Goal: Transaction & Acquisition: Purchase product/service

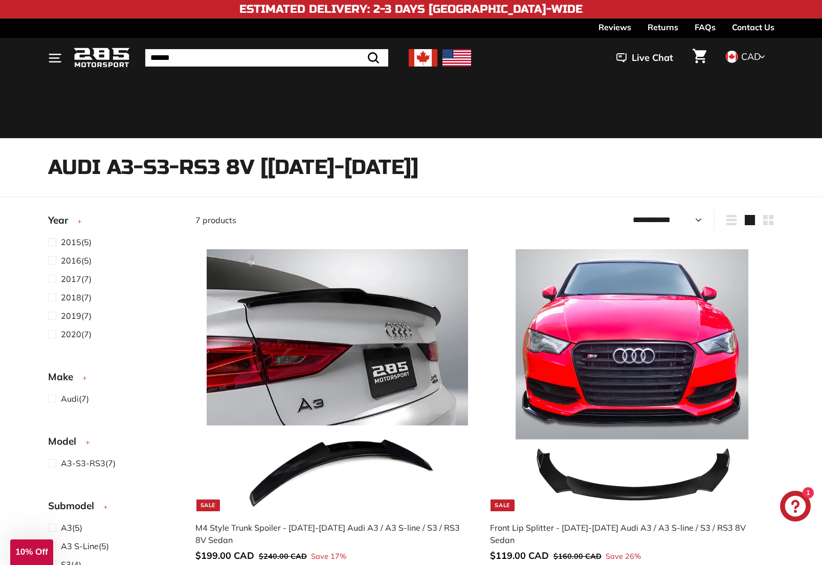
select select "**********"
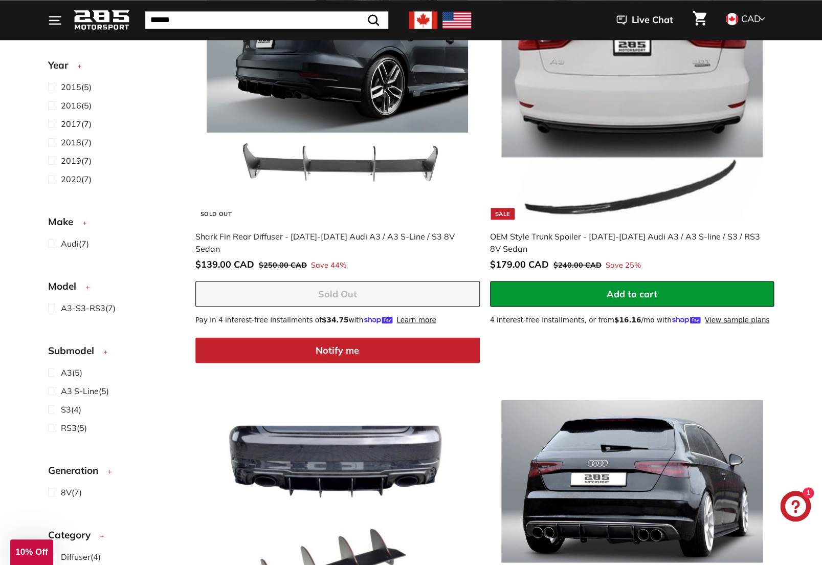
scroll to position [693, 0]
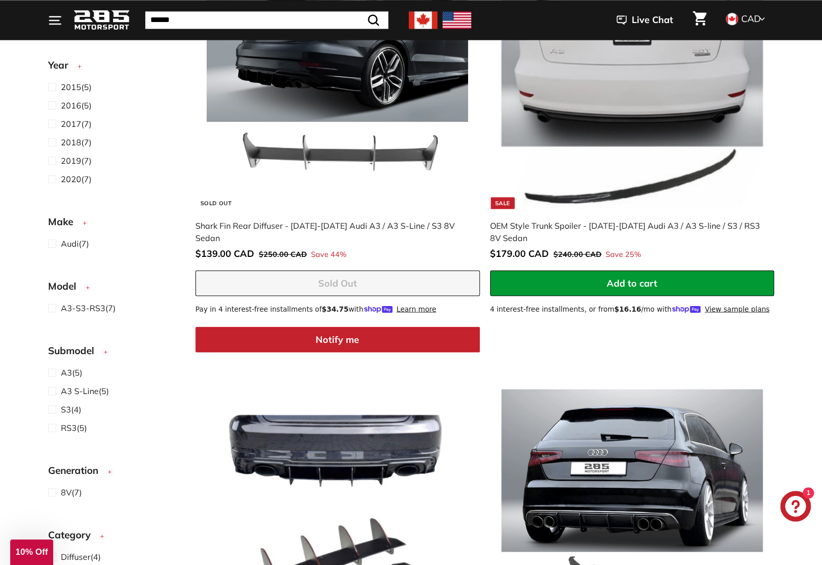
click at [659, 226] on div "OEM Style Trunk Spoiler - [DATE]-[DATE] Audi A3 / A3 S-line / S3 / RS3 8V Sedan" at bounding box center [627, 231] width 274 height 25
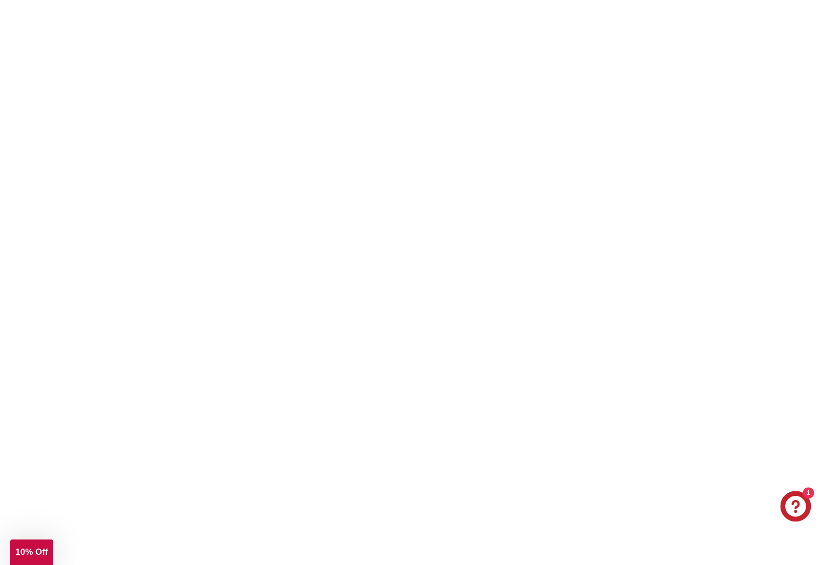
scroll to position [692, 0]
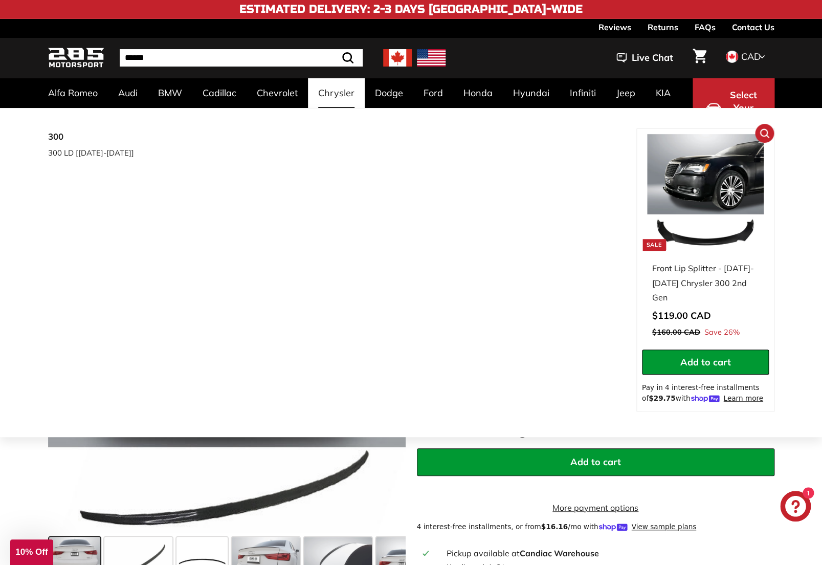
click at [706, 243] on img at bounding box center [705, 192] width 117 height 117
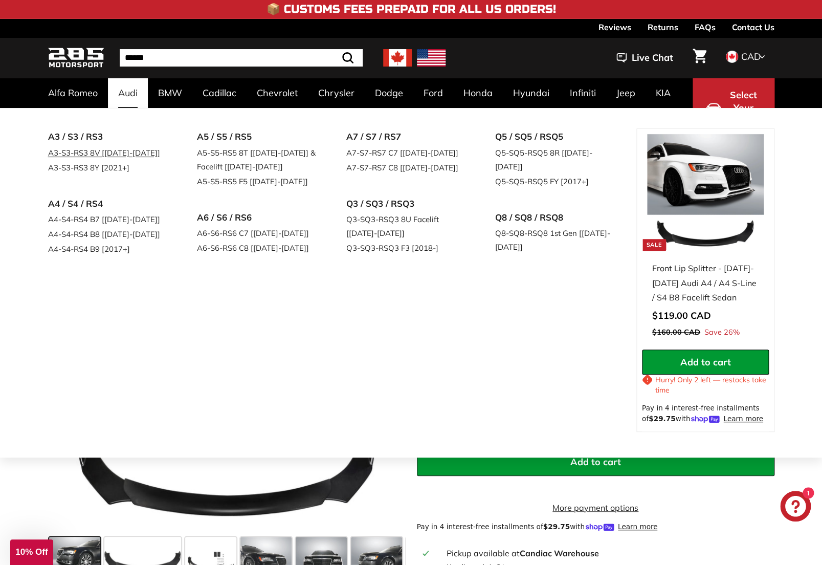
click at [83, 150] on link "A3-S3-RS3 8V [[DATE]-[DATE]]" at bounding box center [108, 152] width 121 height 15
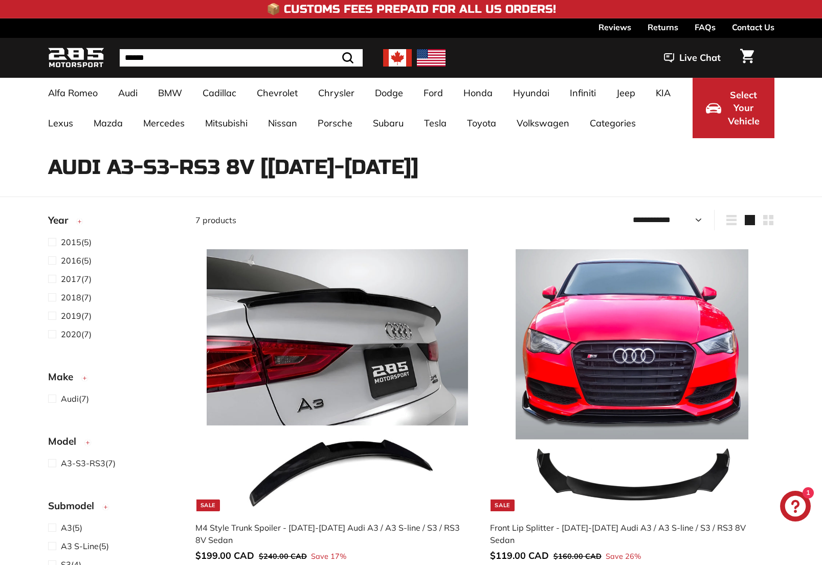
select select "**********"
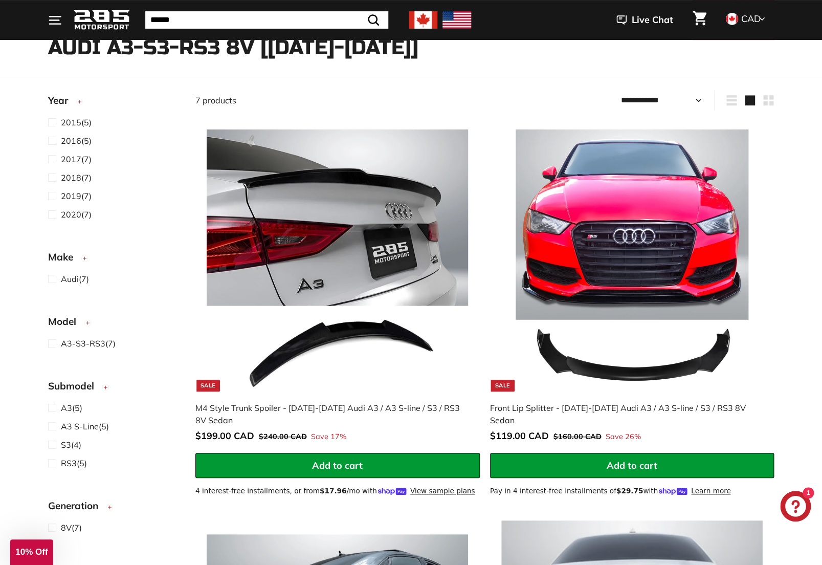
scroll to position [137, 0]
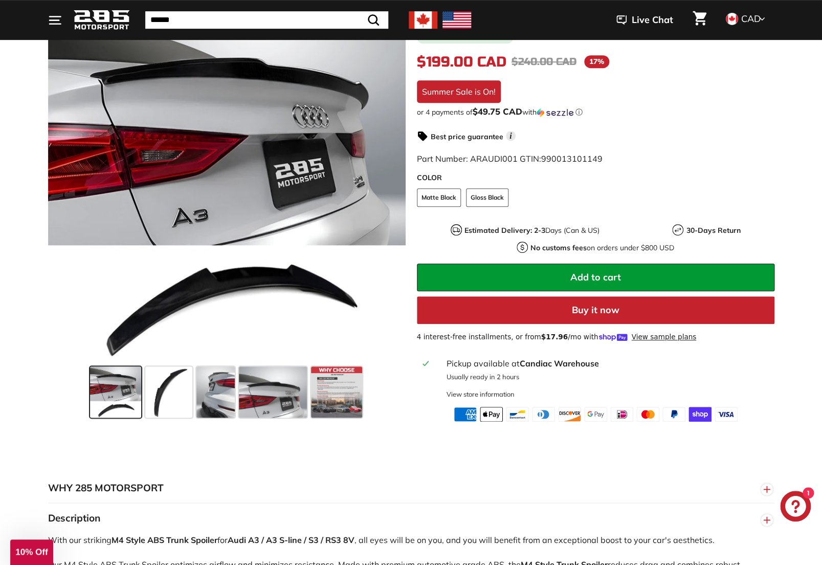
scroll to position [213, 0]
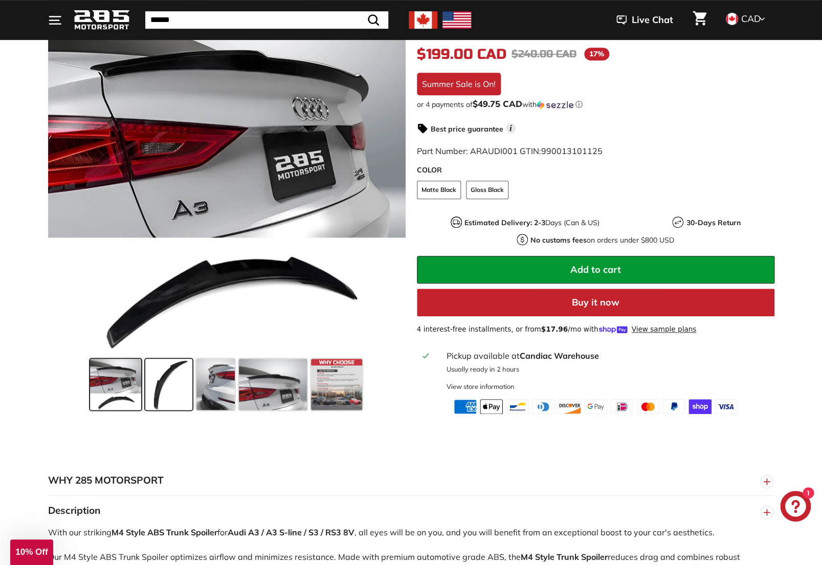
click at [171, 382] on span at bounding box center [168, 384] width 47 height 51
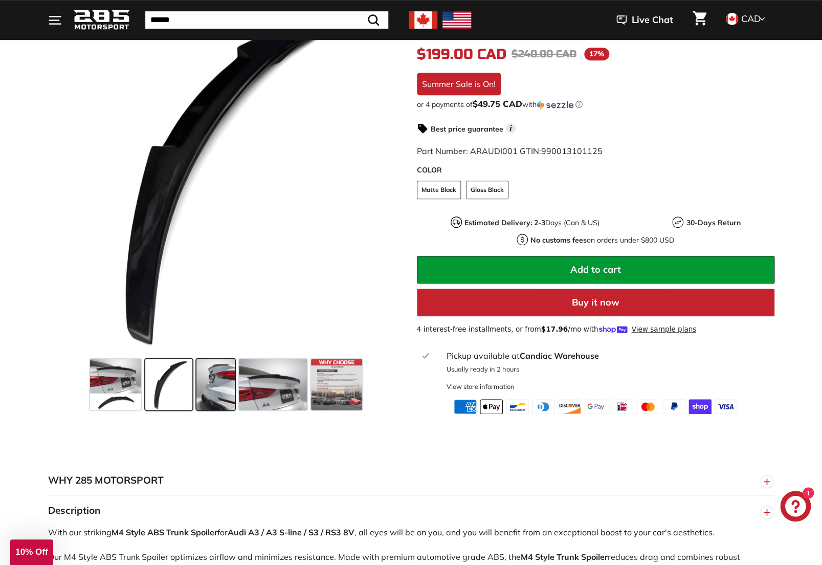
click at [218, 383] on span at bounding box center [215, 384] width 38 height 51
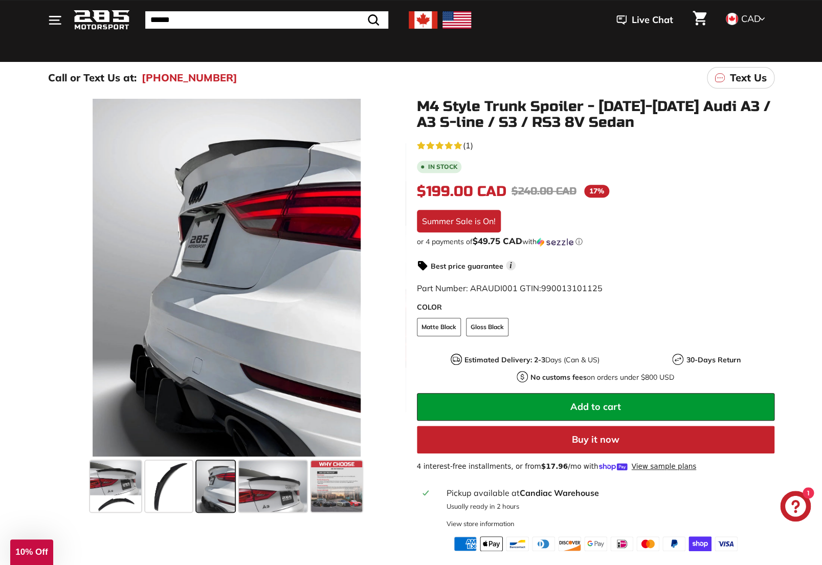
scroll to position [72, 0]
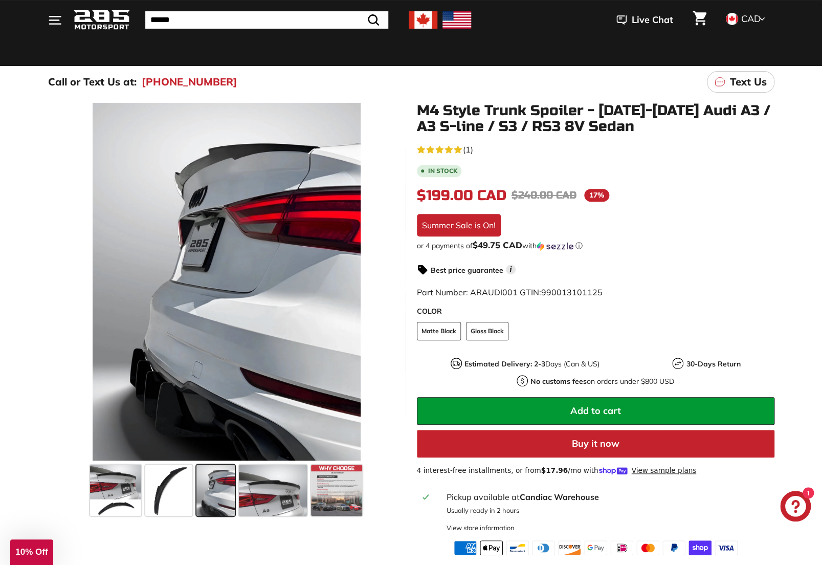
click at [214, 479] on span at bounding box center [215, 489] width 38 height 51
click at [267, 482] on span at bounding box center [273, 489] width 68 height 51
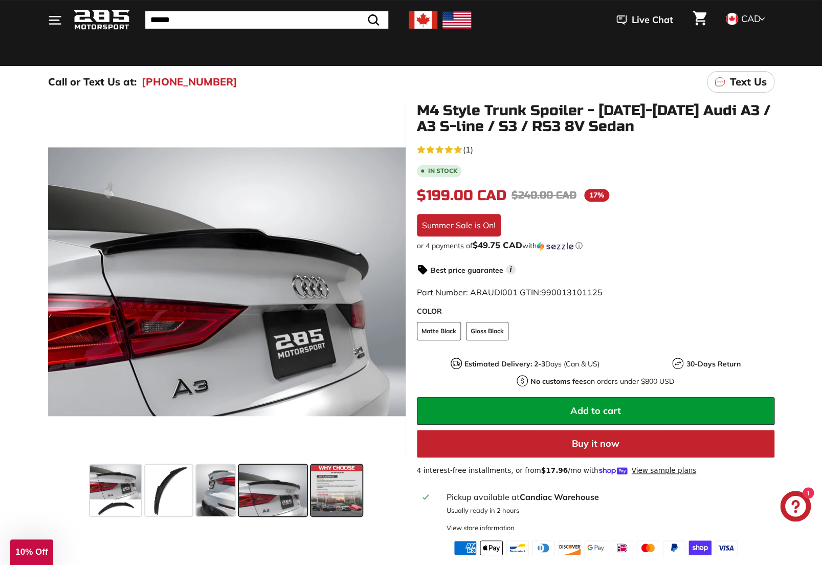
click at [341, 490] on span at bounding box center [336, 489] width 51 height 51
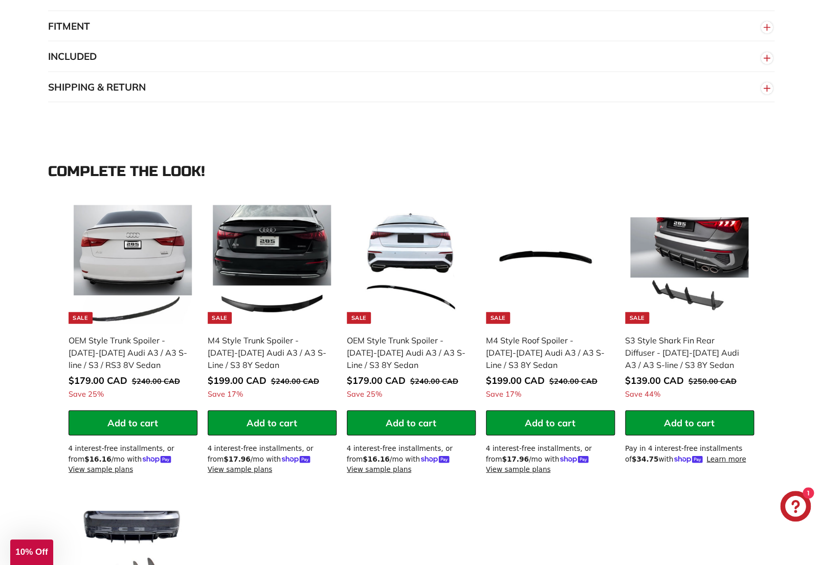
scroll to position [908, 0]
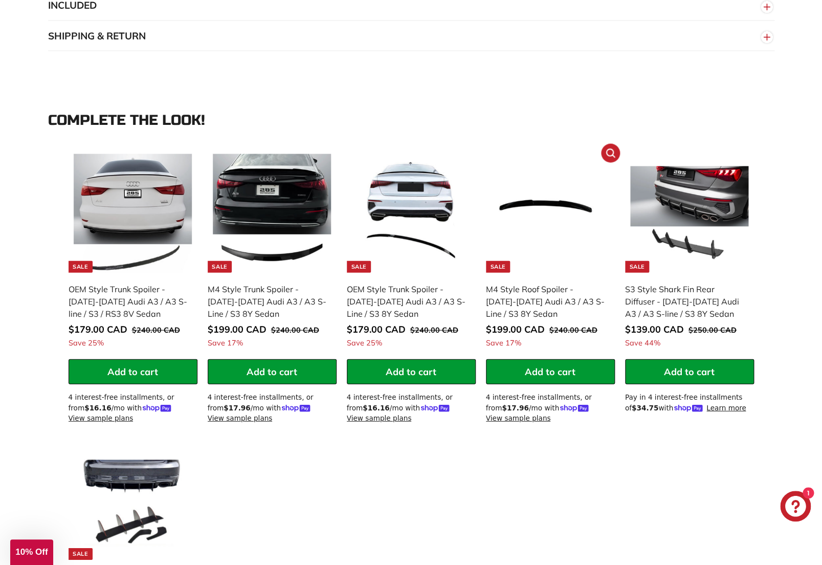
click at [543, 302] on div "M4 Style Roof Spoiler - [DATE]-[DATE] Audi A3 / A3 S-Line / S3 8Y Sedan" at bounding box center [545, 301] width 119 height 37
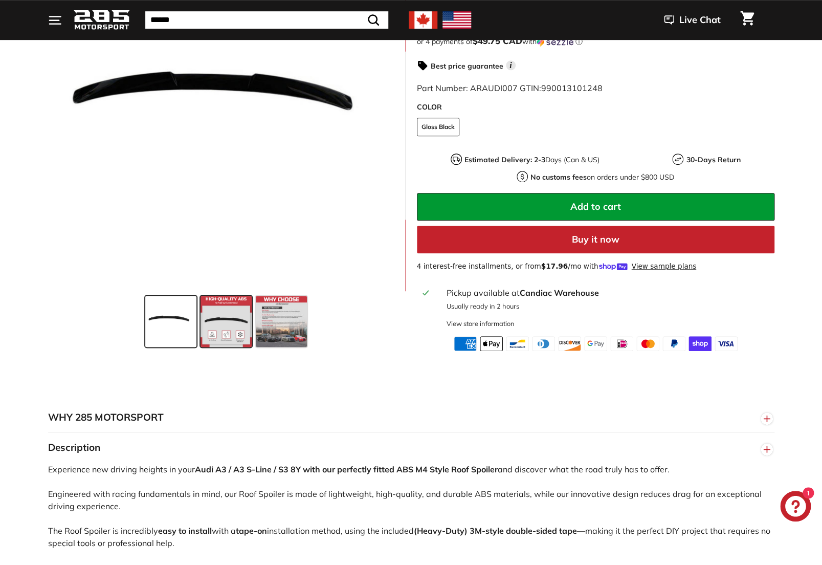
scroll to position [255, 0]
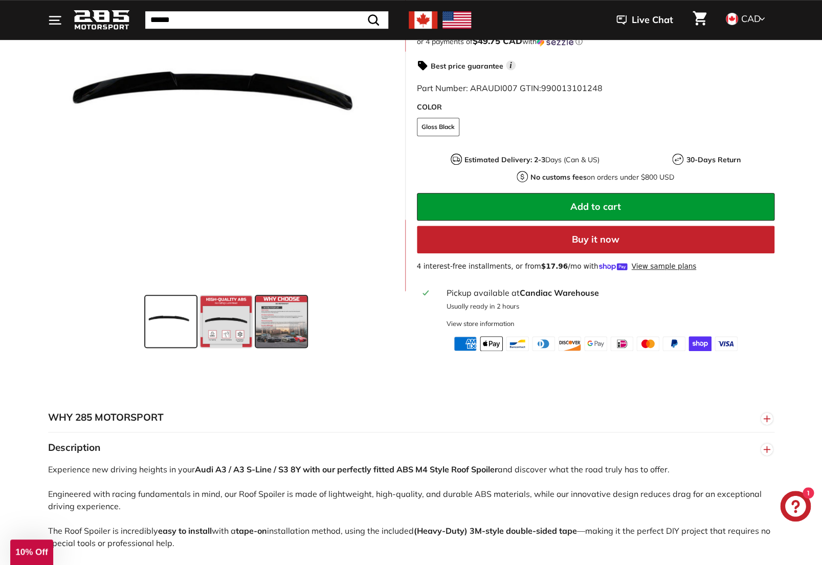
click at [290, 326] on span at bounding box center [281, 321] width 51 height 51
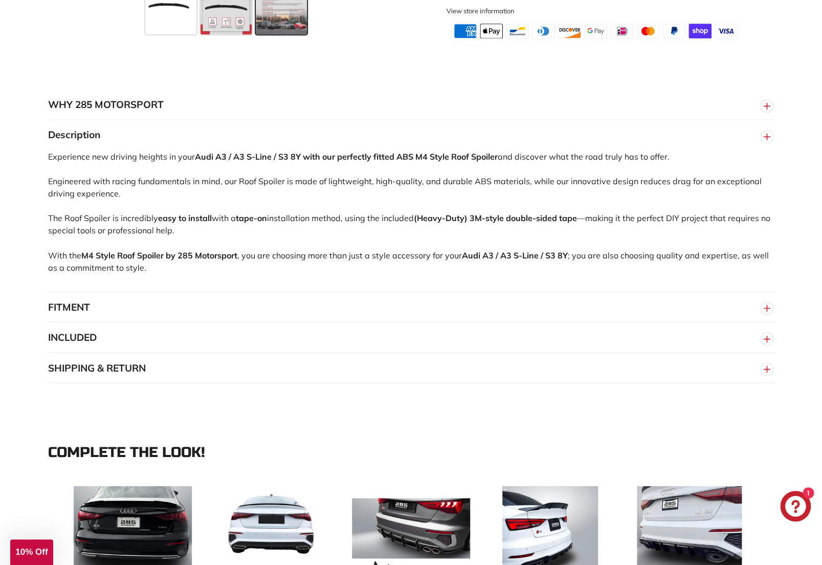
scroll to position [579, 0]
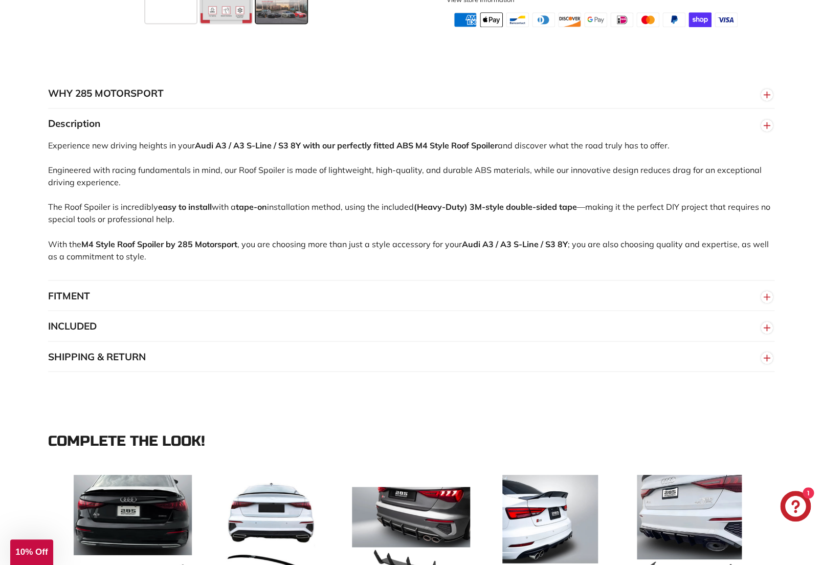
click at [72, 297] on button "FITMENT" at bounding box center [411, 295] width 726 height 31
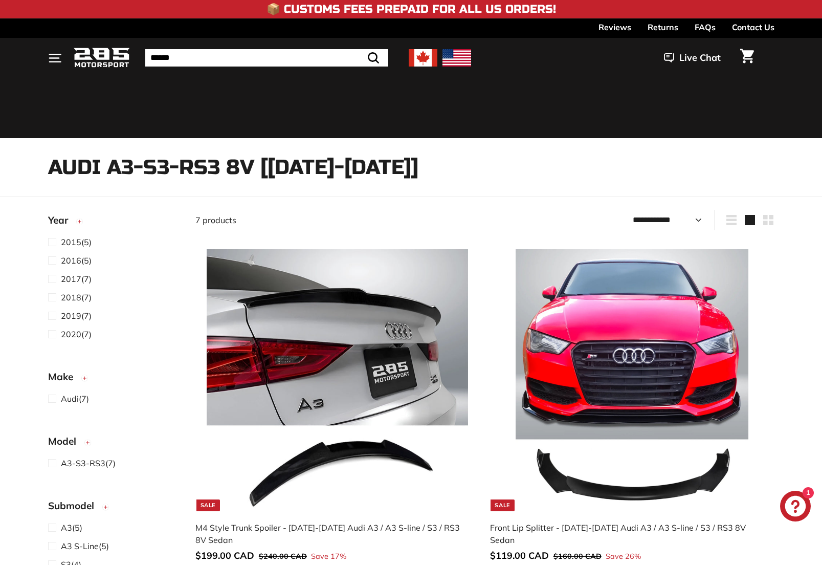
select select "**********"
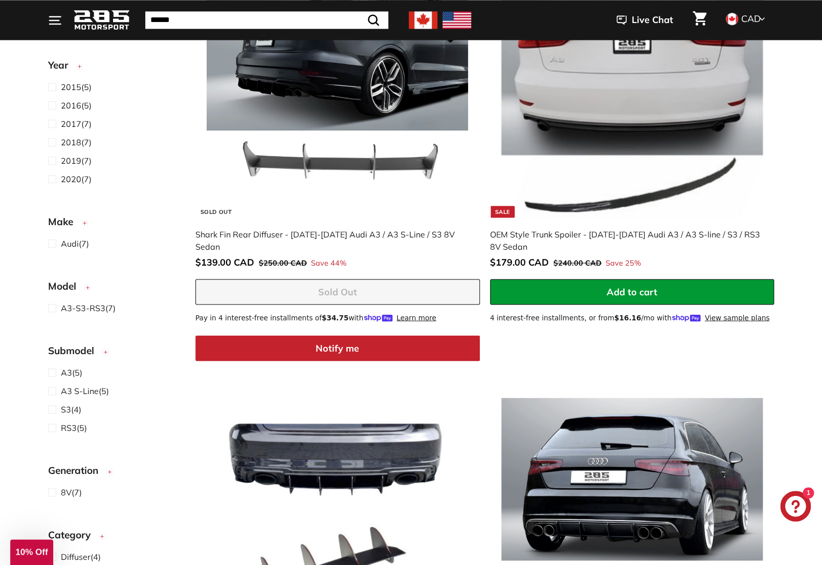
scroll to position [699, 0]
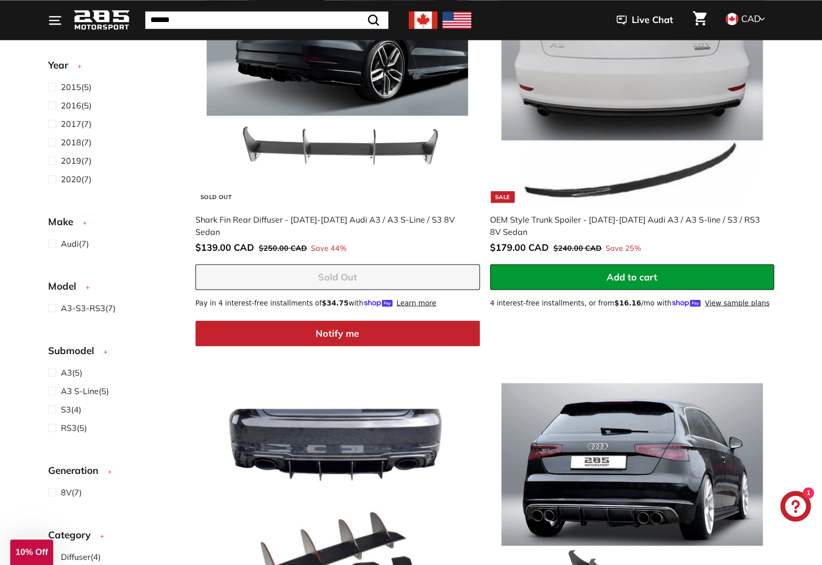
click at [635, 280] on span "Add to cart" at bounding box center [632, 277] width 51 height 12
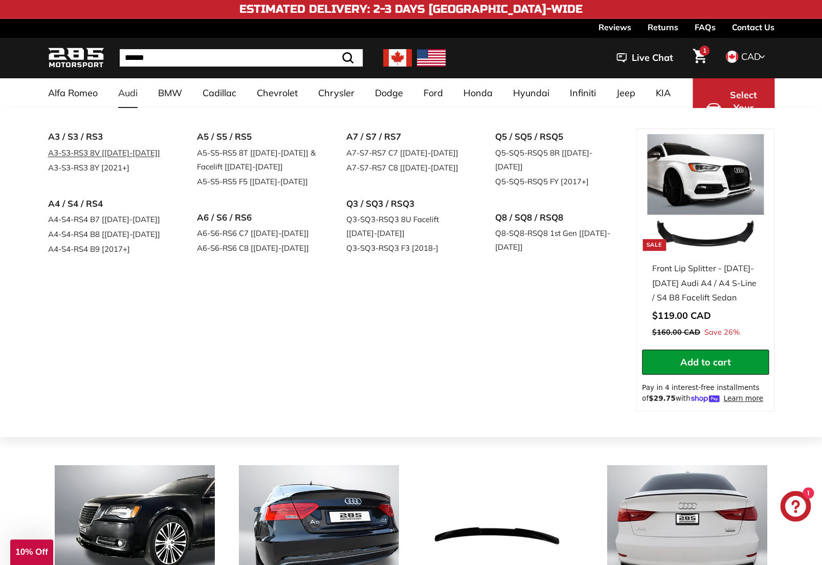
click at [132, 153] on link "A3-S3-RS3 8V [[DATE]-[DATE]]" at bounding box center [108, 152] width 121 height 15
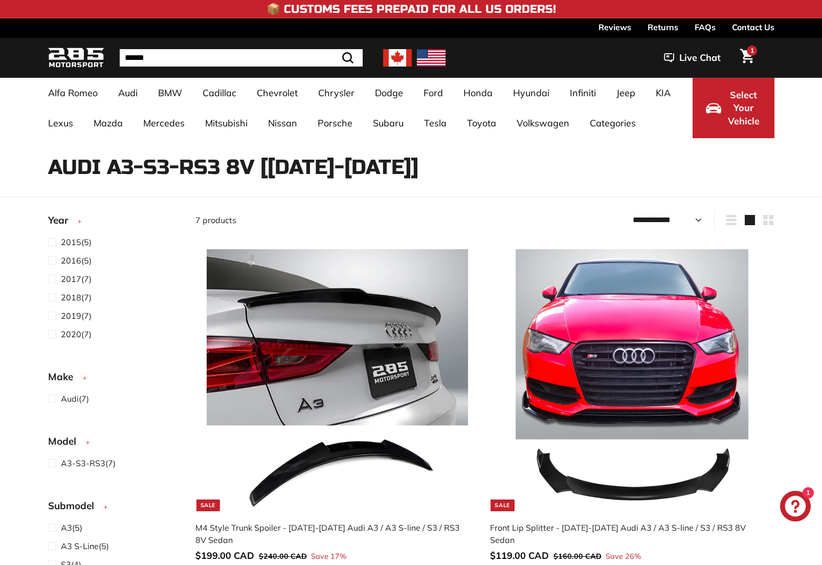
select select "**********"
click at [702, 58] on icon "Cart" at bounding box center [700, 56] width 14 height 15
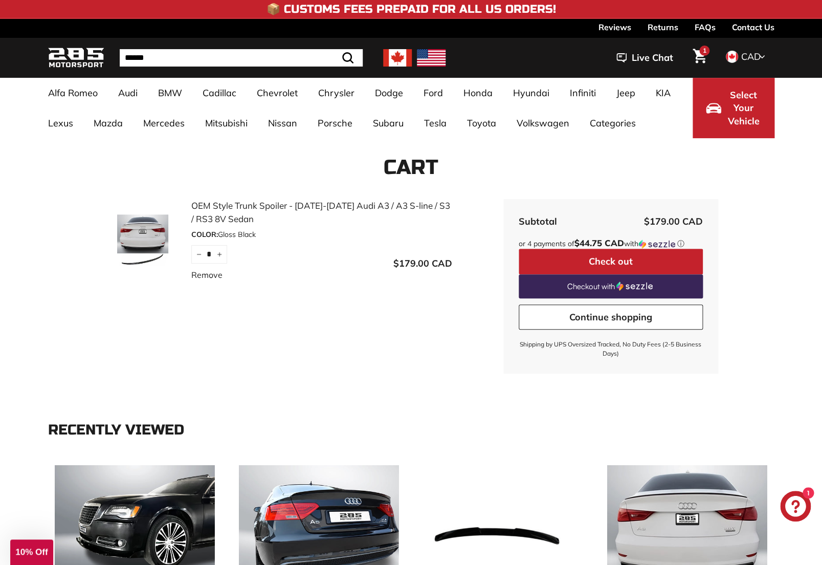
click at [194, 274] on link "Remove" at bounding box center [206, 275] width 31 height 12
